Goal: Find contact information: Find contact information

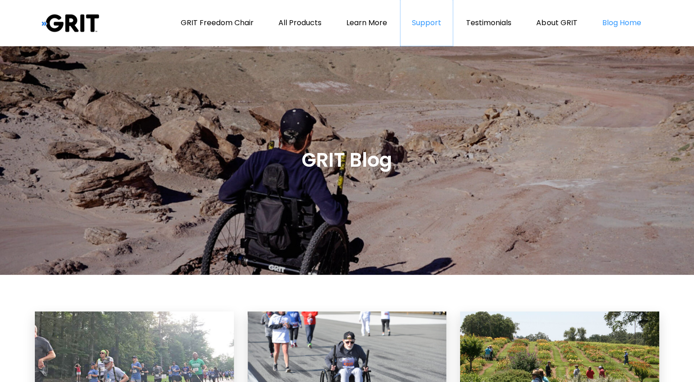
click at [423, 17] on link "Support" at bounding box center [426, 23] width 52 height 46
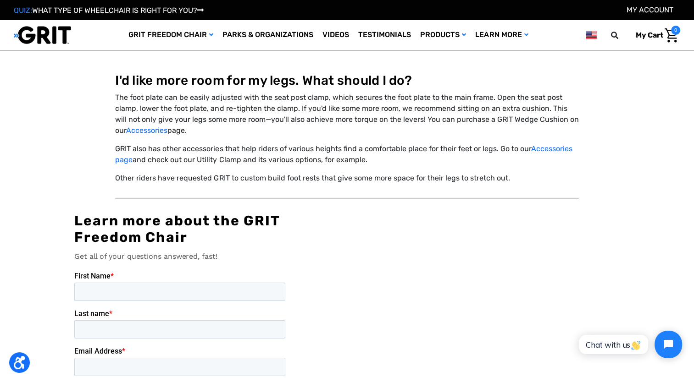
scroll to position [10532, 0]
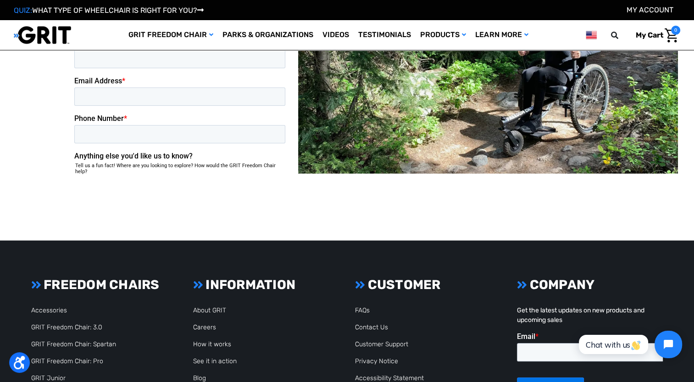
drag, startPoint x: 487, startPoint y: 296, endPoint x: 497, endPoint y: 330, distance: 35.1
click at [497, 330] on section "FREEDOM CHAIRS Accessories GRIT Freedom Chair: 3.0 GRIT Freedom Chair: Spartan …" at bounding box center [347, 364] width 653 height 175
drag, startPoint x: 21, startPoint y: 1, endPoint x: 554, endPoint y: 343, distance: 633.9
click at [554, 343] on section "FREEDOM CHAIRS Accessories GRIT Freedom Chair: 3.0 GRIT Freedom Chair: Spartan …" at bounding box center [347, 364] width 653 height 175
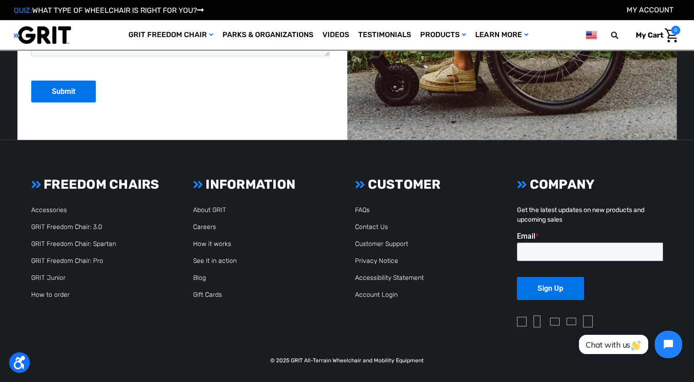
scroll to position [2443, 0]
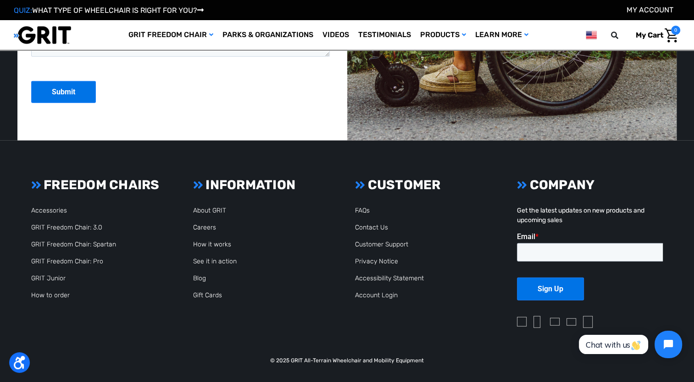
click at [533, 321] on img at bounding box center [536, 322] width 7 height 12
click at [556, 326] on li at bounding box center [555, 318] width 10 height 17
click at [554, 323] on img at bounding box center [555, 322] width 10 height 8
click at [575, 325] on img at bounding box center [571, 322] width 10 height 7
click at [587, 322] on img at bounding box center [588, 322] width 10 height 12
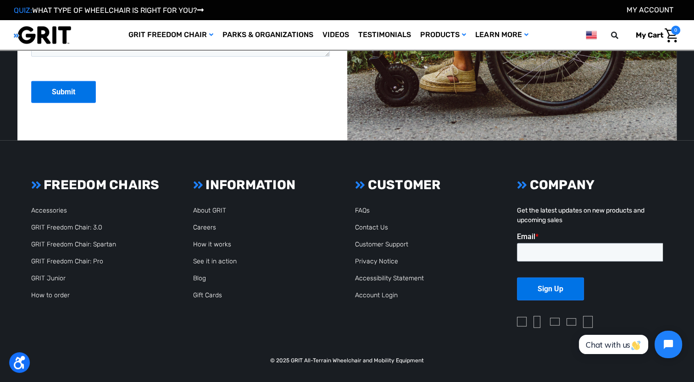
click at [517, 322] on img at bounding box center [522, 322] width 10 height 10
click at [519, 320] on img at bounding box center [522, 322] width 10 height 10
